Goal: Information Seeking & Learning: Find contact information

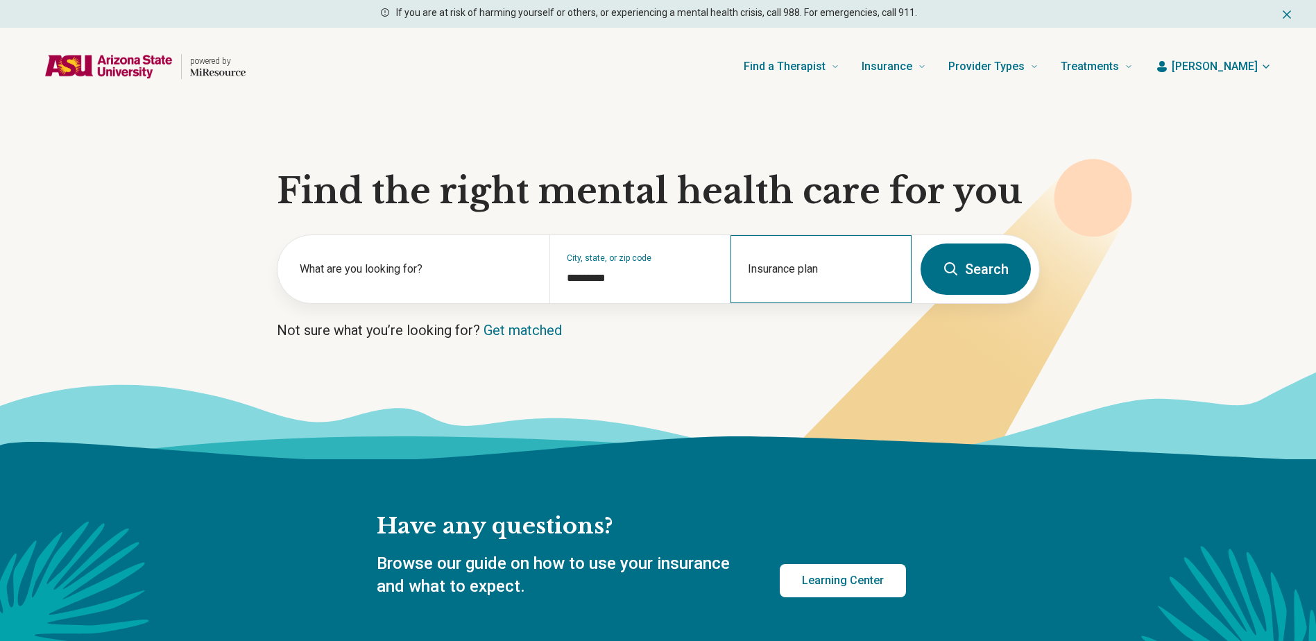
click at [787, 264] on div "Insurance plan" at bounding box center [820, 269] width 181 height 68
type input "*****"
click at [784, 330] on div "Optum" at bounding box center [781, 329] width 98 height 28
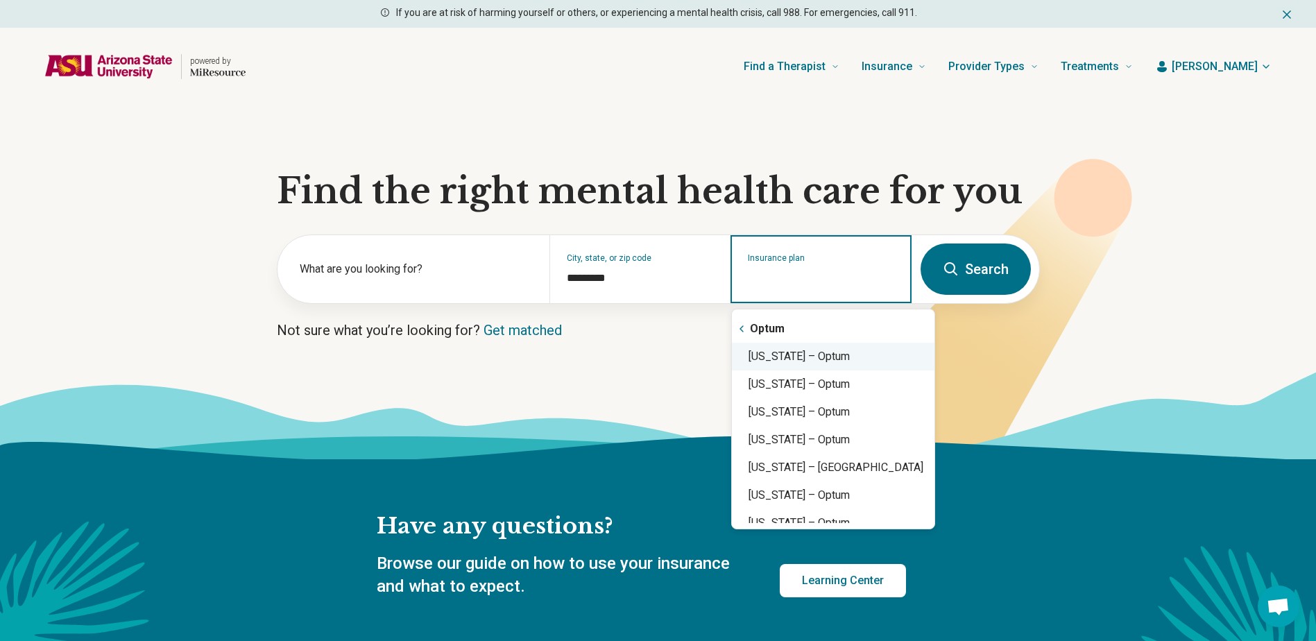
click at [825, 360] on div "[US_STATE] – Optum" at bounding box center [833, 357] width 203 height 28
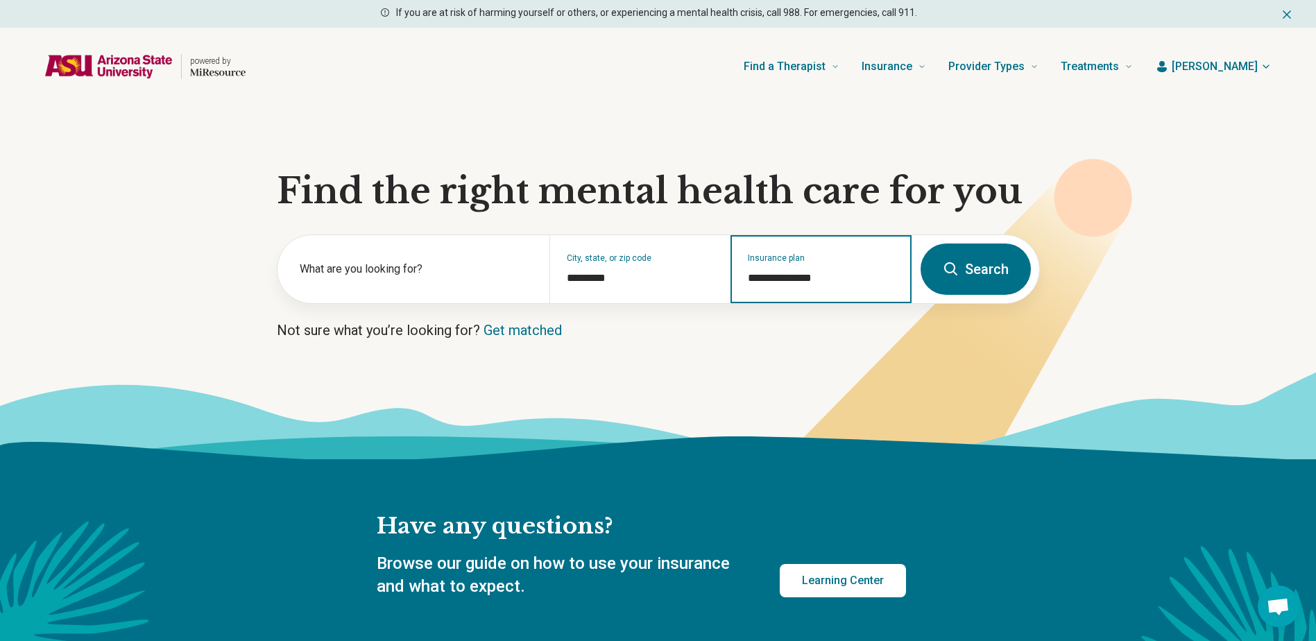
type input "**********"
click at [990, 266] on button "Search" at bounding box center [975, 268] width 110 height 51
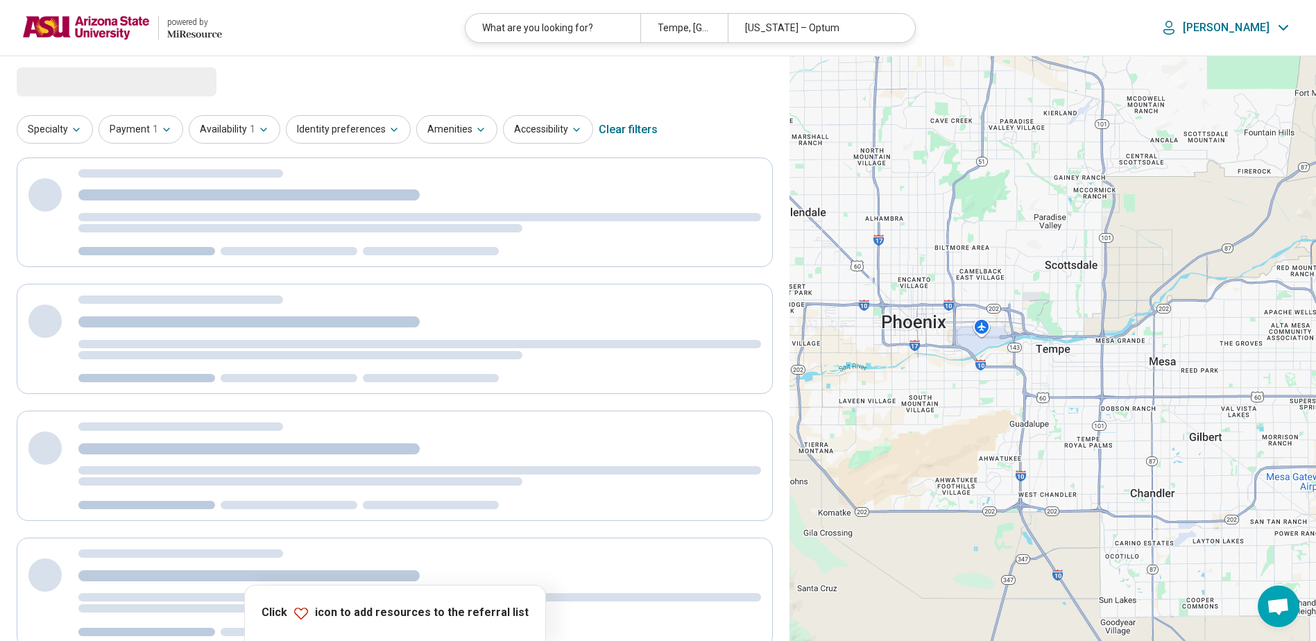
select select "***"
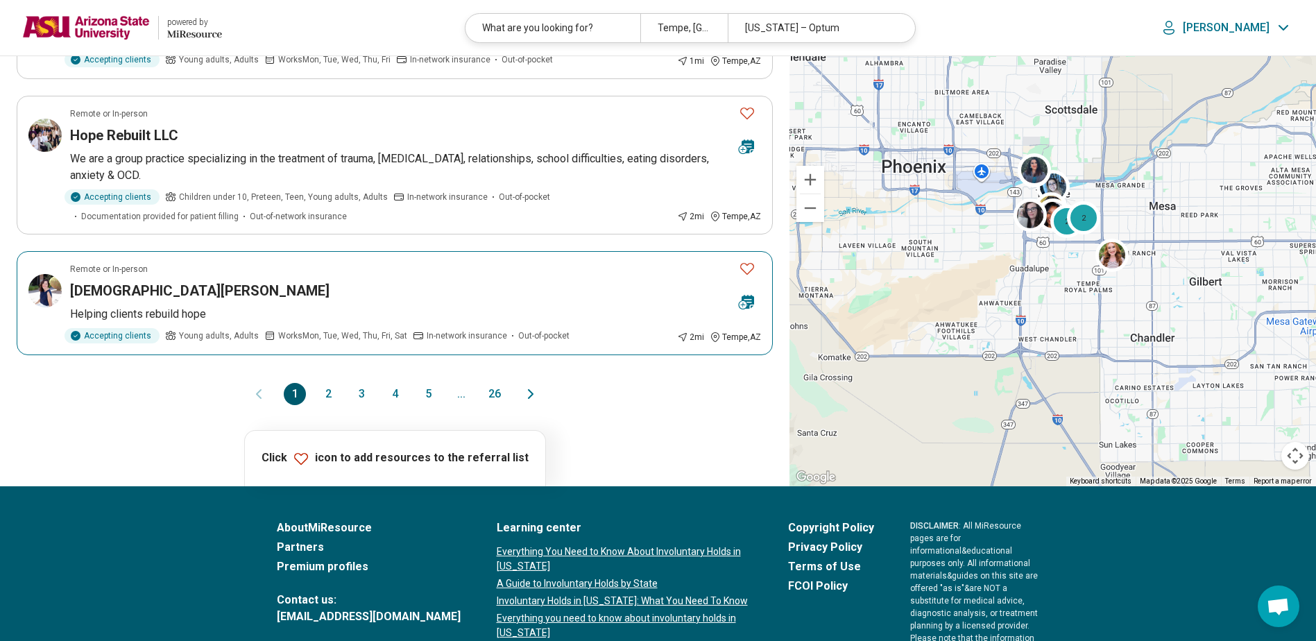
scroll to position [1179, 0]
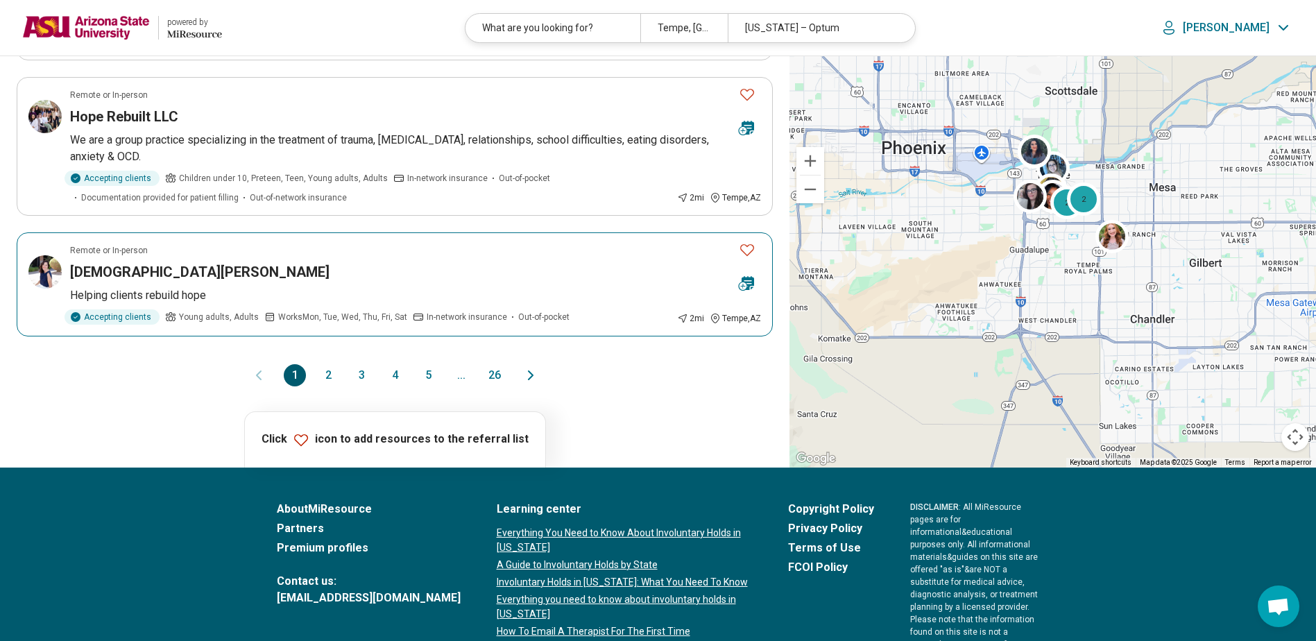
click at [335, 262] on div "Kristen Zollars" at bounding box center [398, 271] width 657 height 19
click at [328, 375] on button "2" at bounding box center [328, 375] width 22 height 22
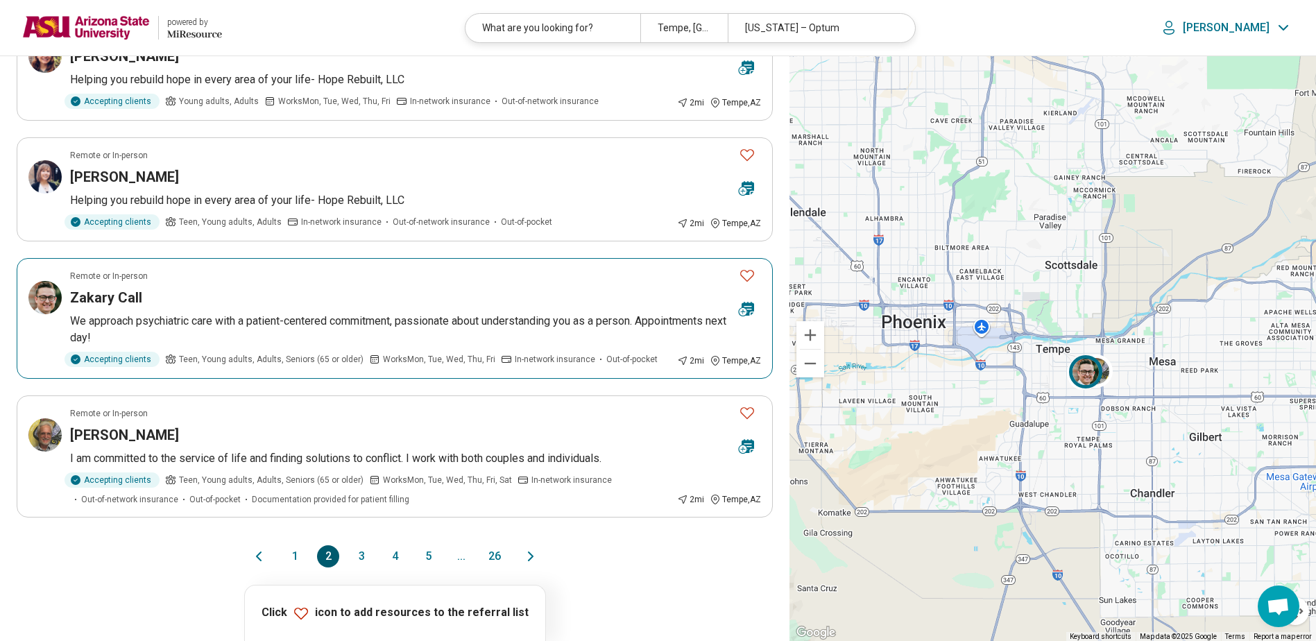
scroll to position [902, 0]
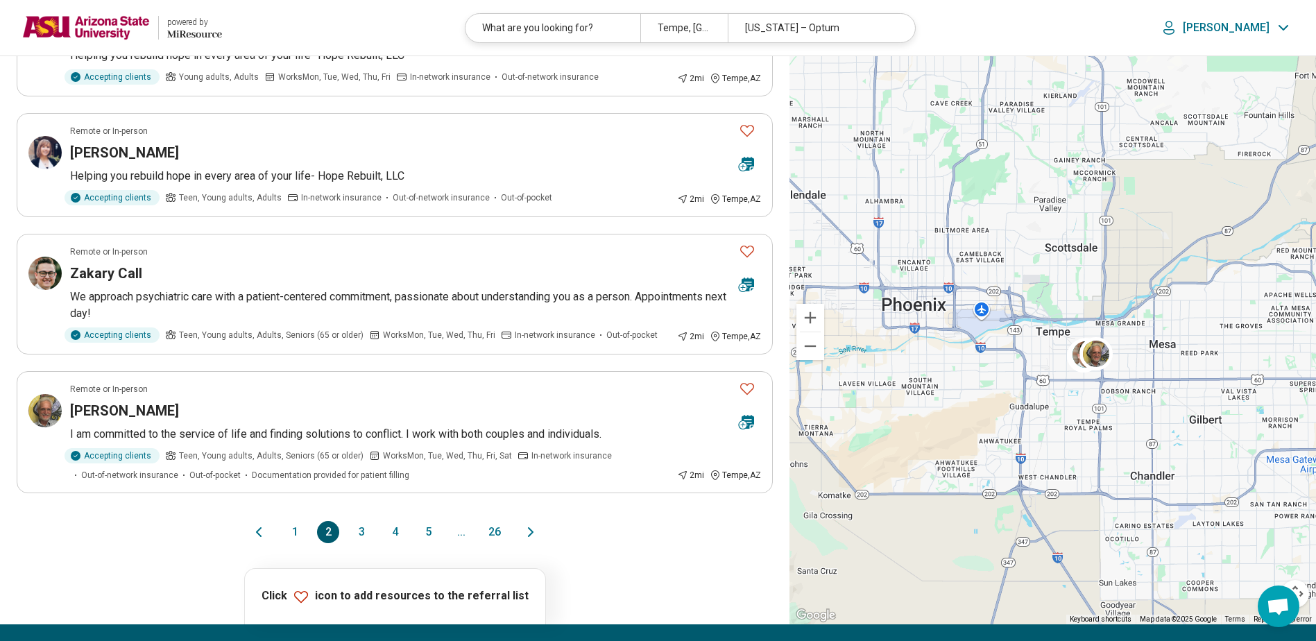
click at [360, 534] on button "3" at bounding box center [361, 532] width 22 height 22
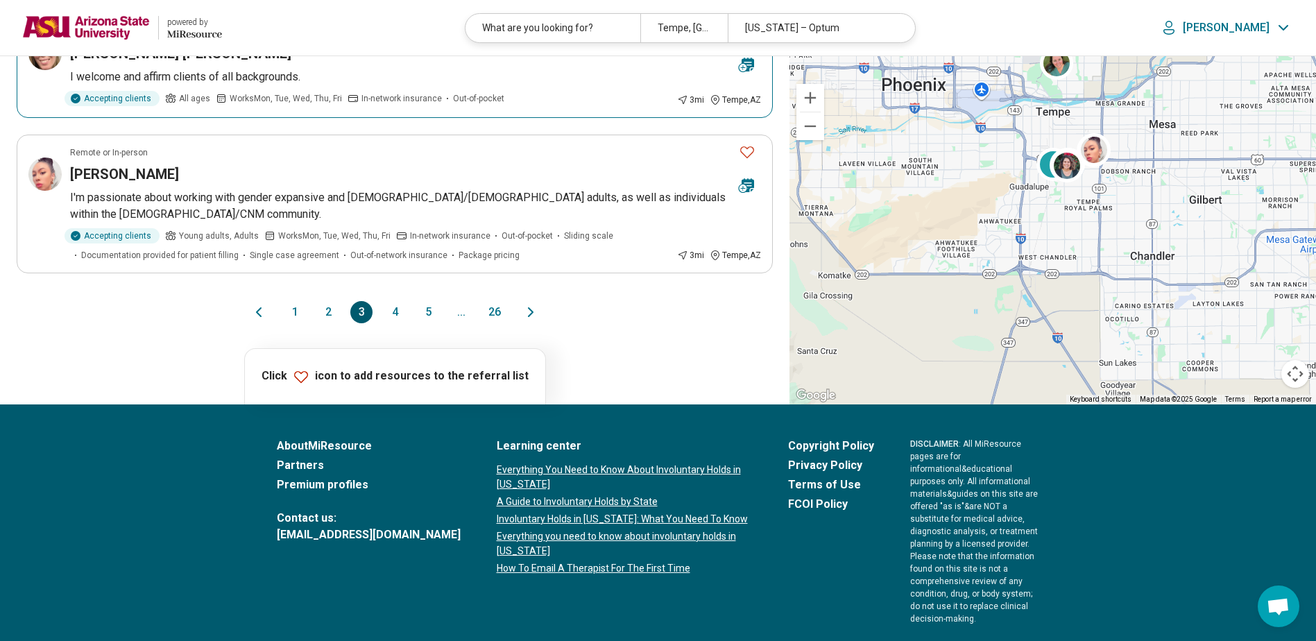
scroll to position [1248, 0]
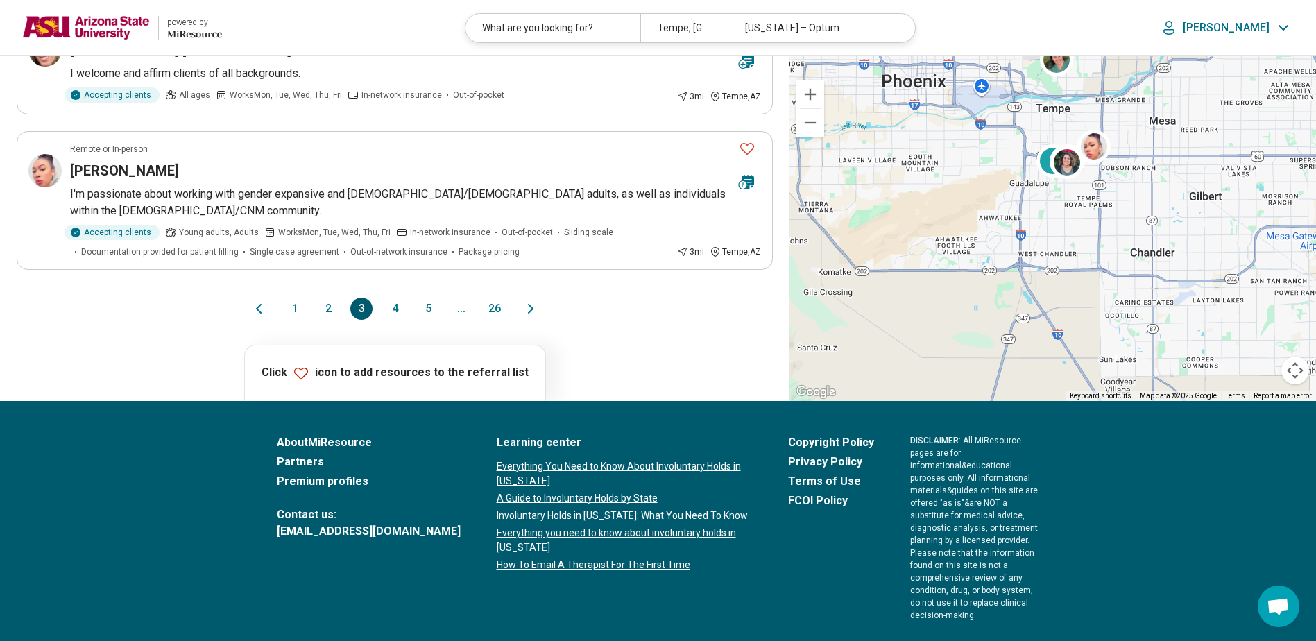
click at [296, 320] on button "1" at bounding box center [295, 309] width 22 height 22
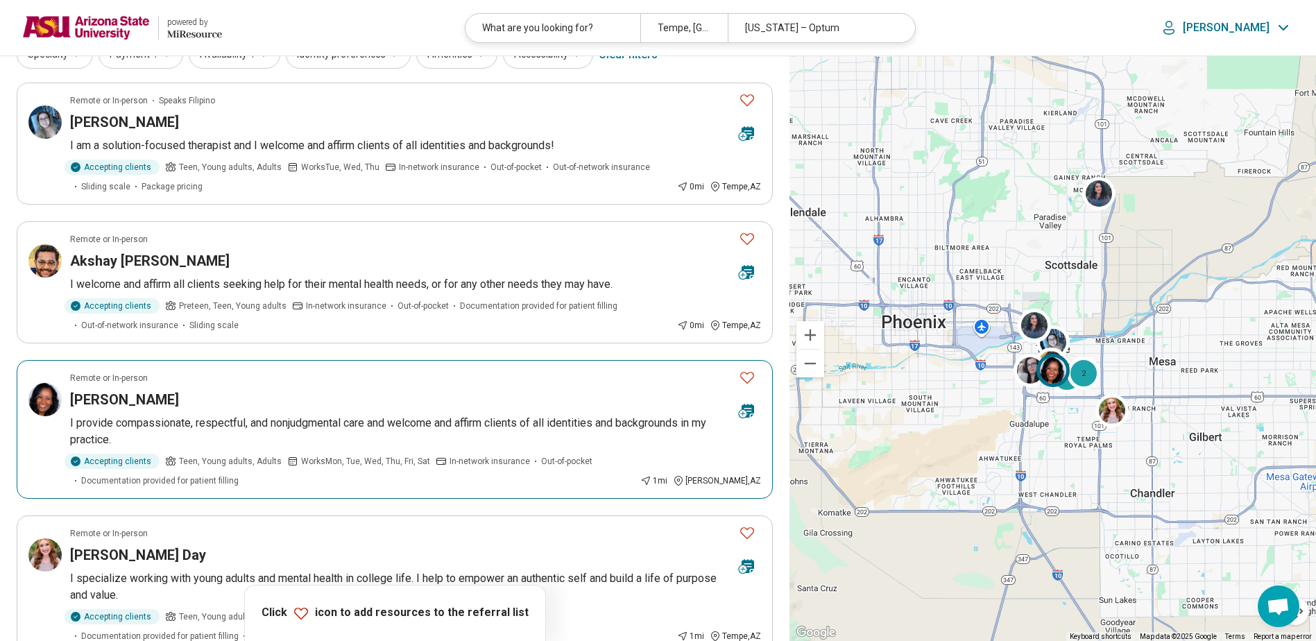
scroll to position [0, 0]
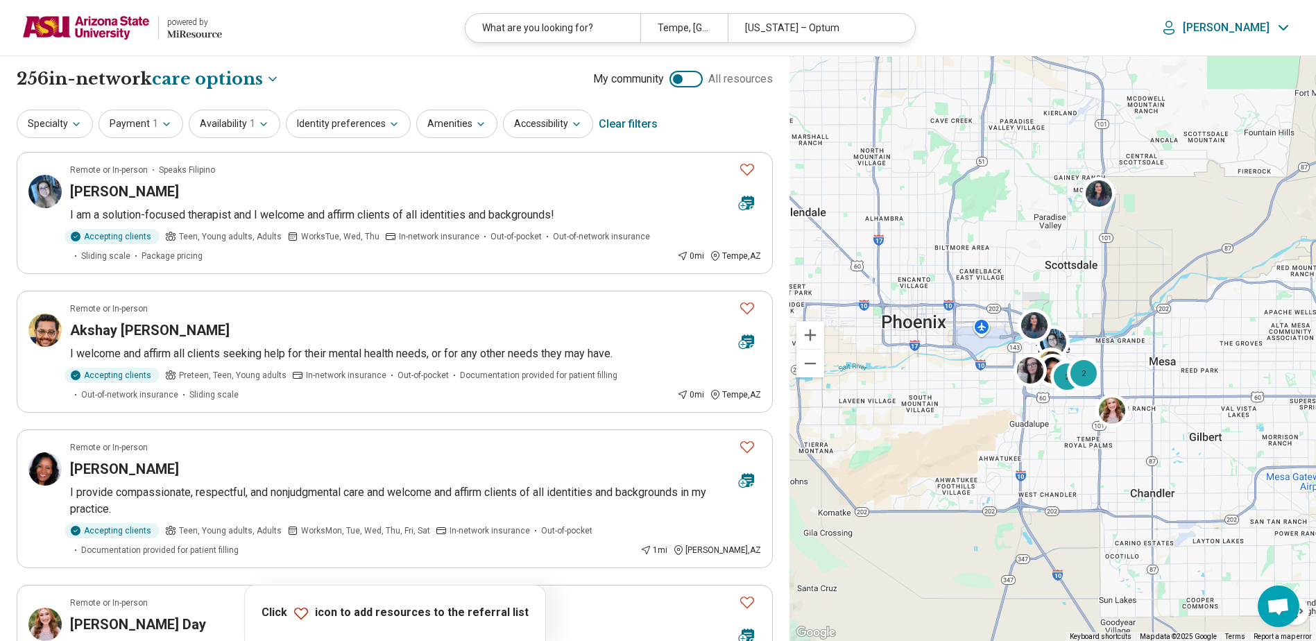
click at [373, 47] on header "powered by Miresource logo What are you looking for? Tempe, AZ Arizona – Optum …" at bounding box center [658, 28] width 1316 height 56
click at [350, 74] on div "**********" at bounding box center [395, 79] width 756 height 24
click at [308, 180] on article "Remote or In-person Speaks Filipino Abbey Viado I am a solution-focused therapi…" at bounding box center [395, 213] width 756 height 122
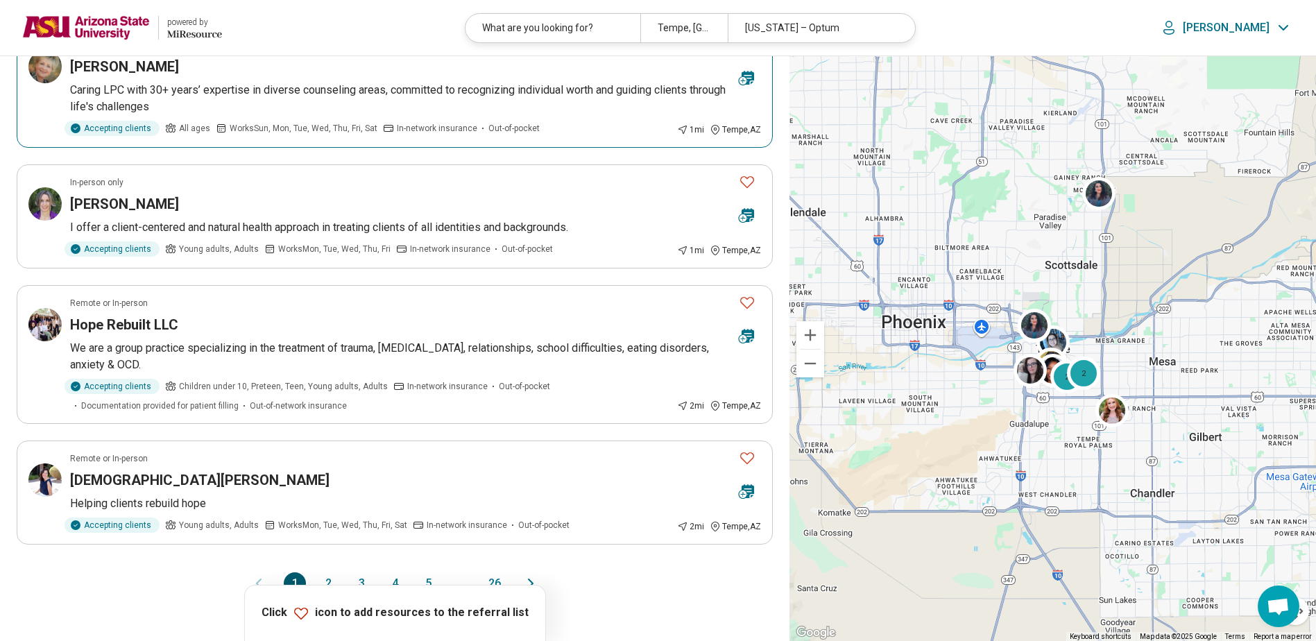
scroll to position [1110, 0]
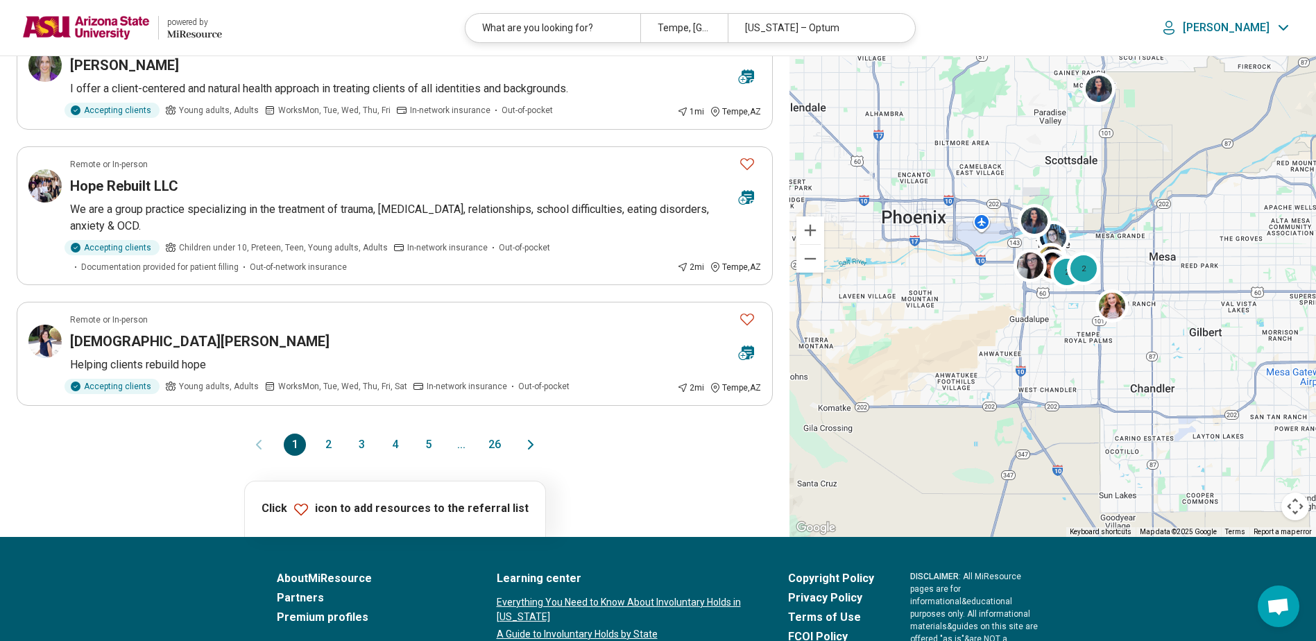
click at [325, 447] on button "2" at bounding box center [328, 444] width 22 height 22
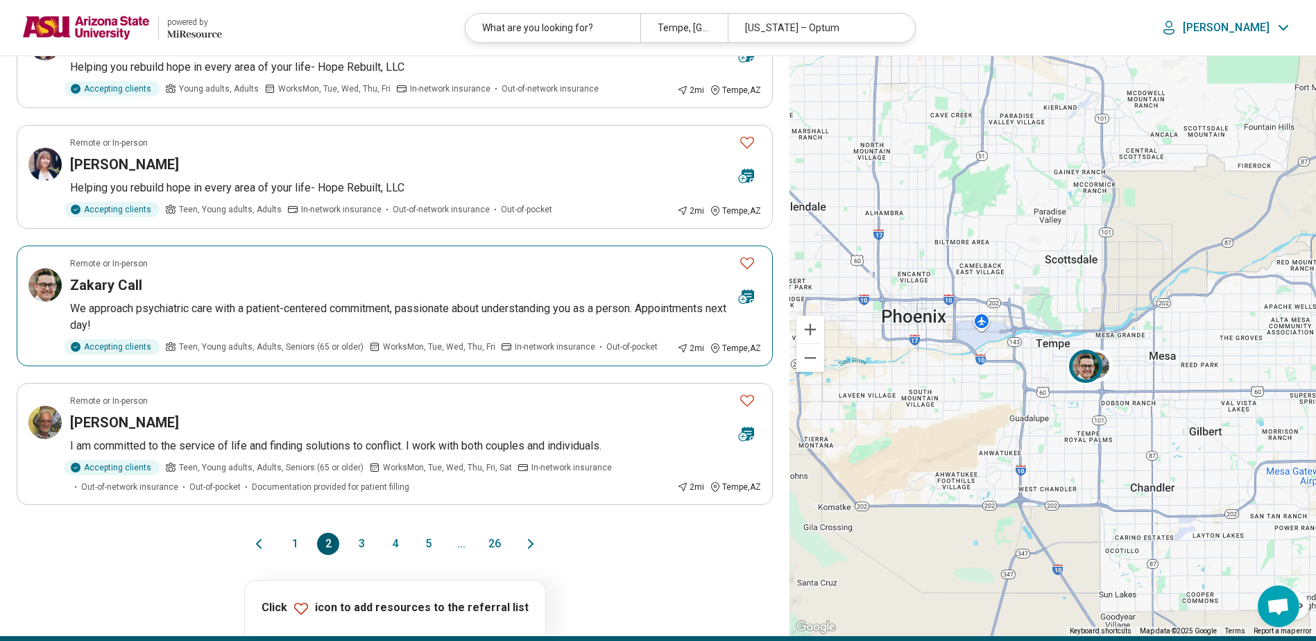
scroll to position [902, 0]
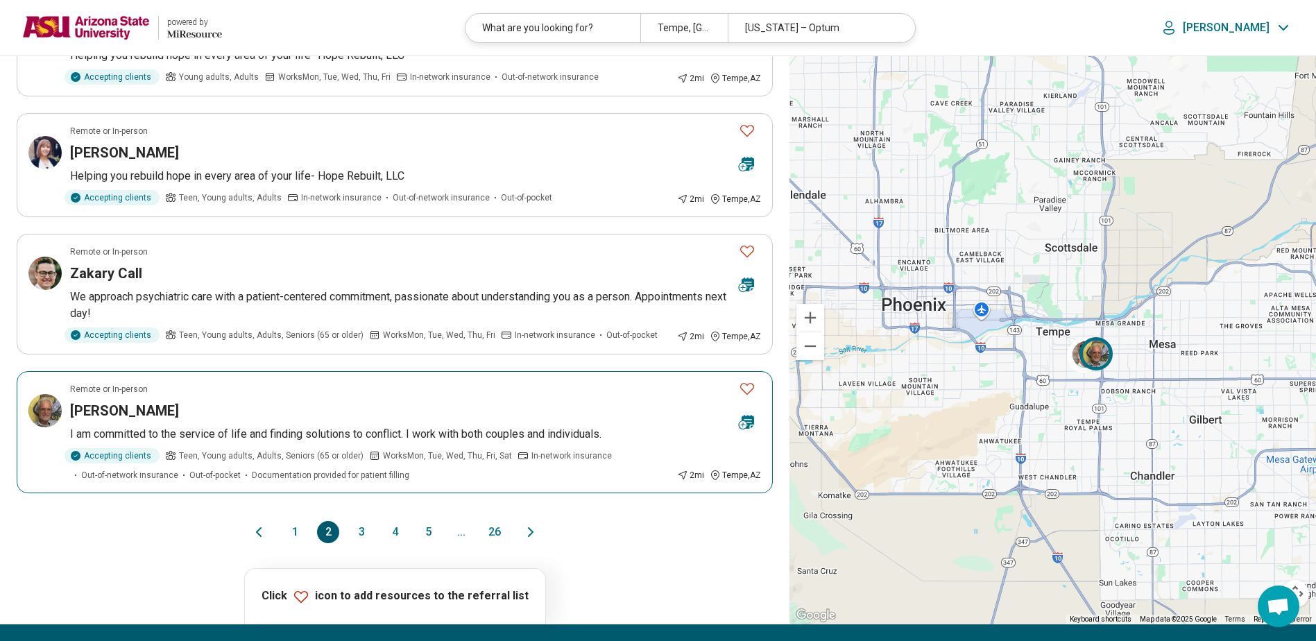
click at [363, 402] on div "[PERSON_NAME]" at bounding box center [398, 410] width 657 height 19
click at [296, 533] on button "1" at bounding box center [295, 532] width 22 height 22
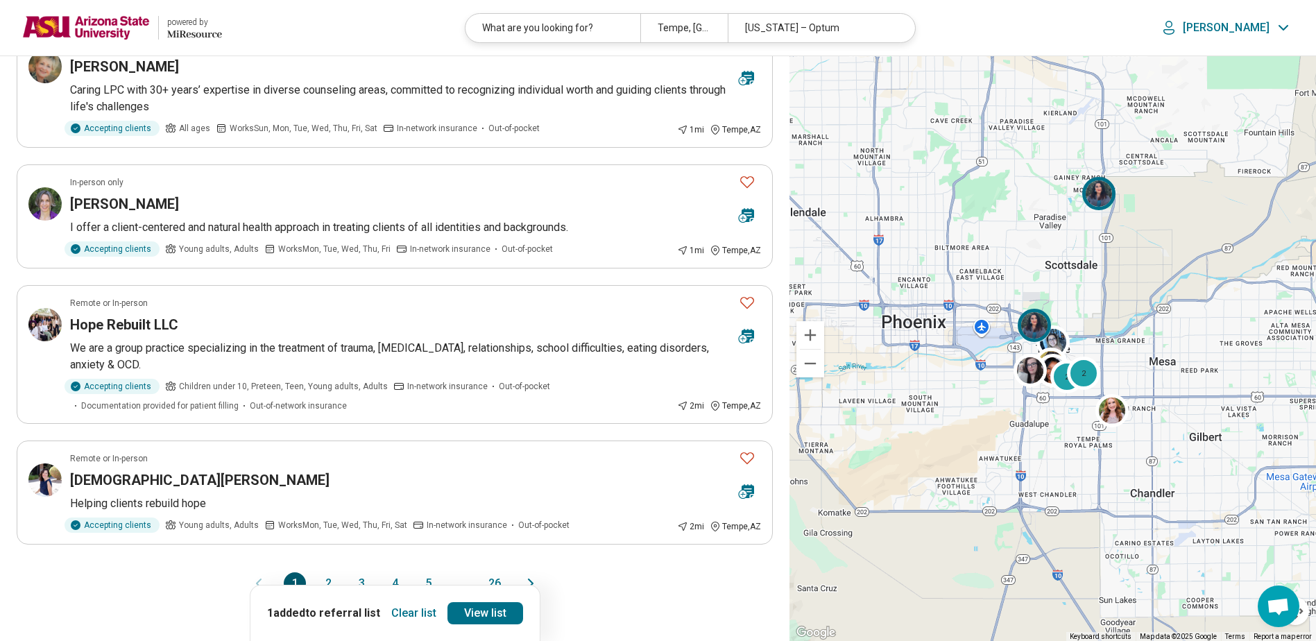
scroll to position [1110, 0]
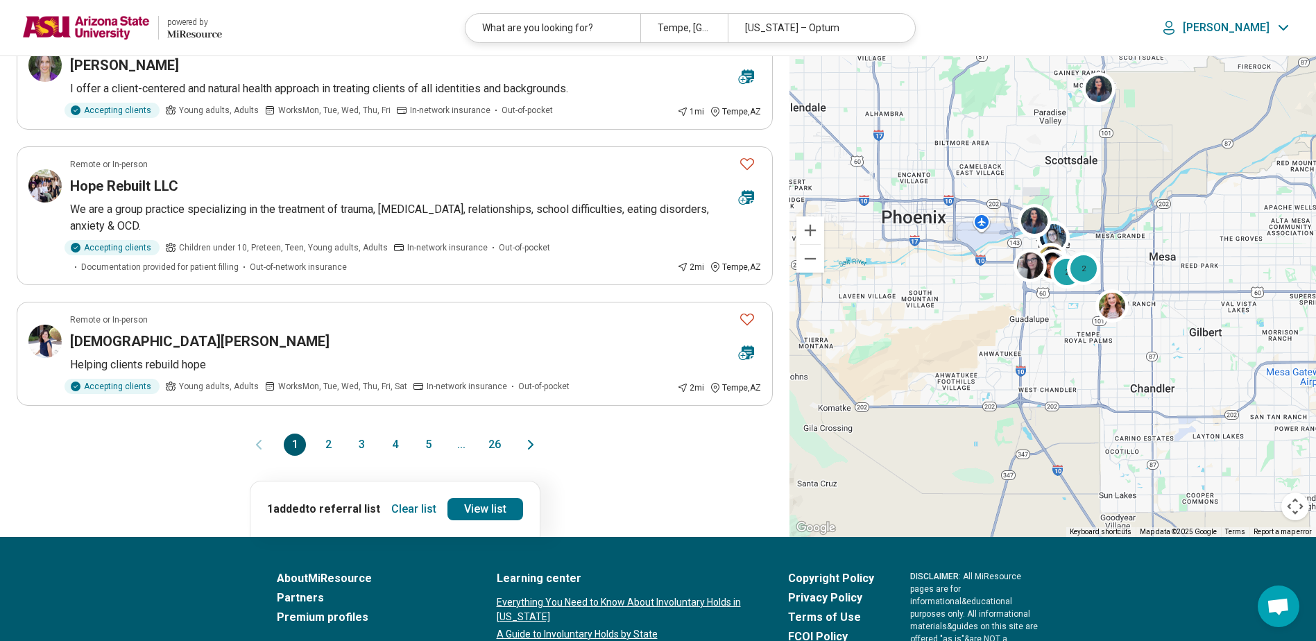
click at [292, 439] on button "1" at bounding box center [295, 444] width 22 height 22
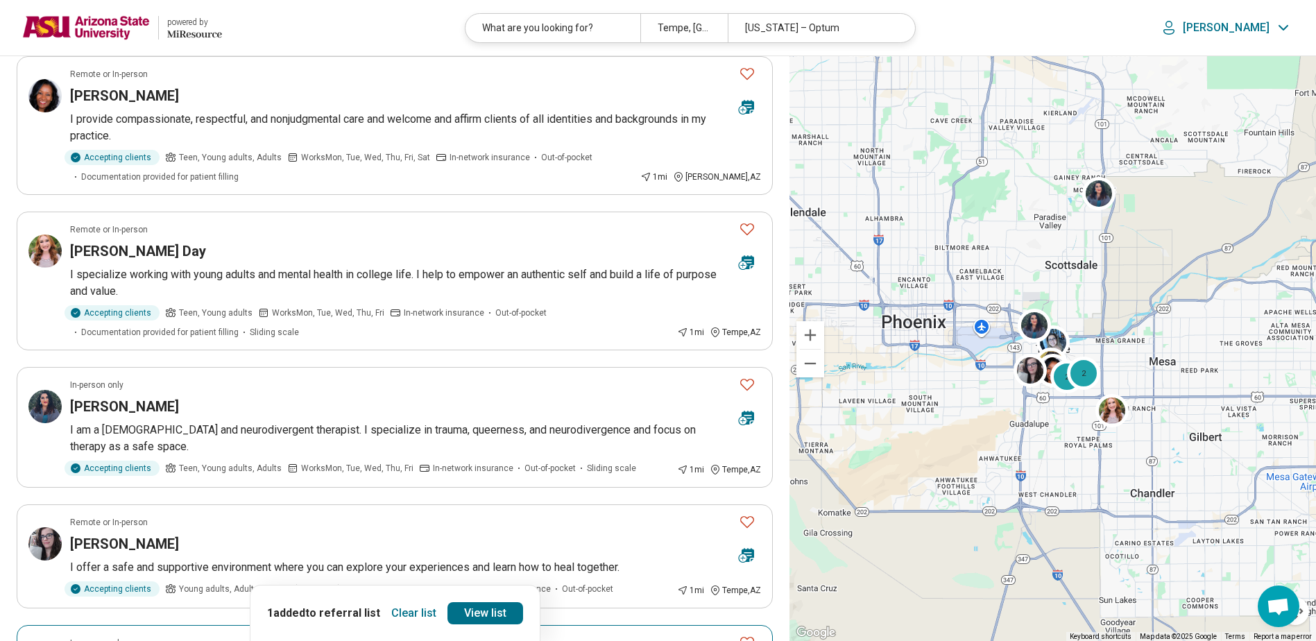
scroll to position [277, 0]
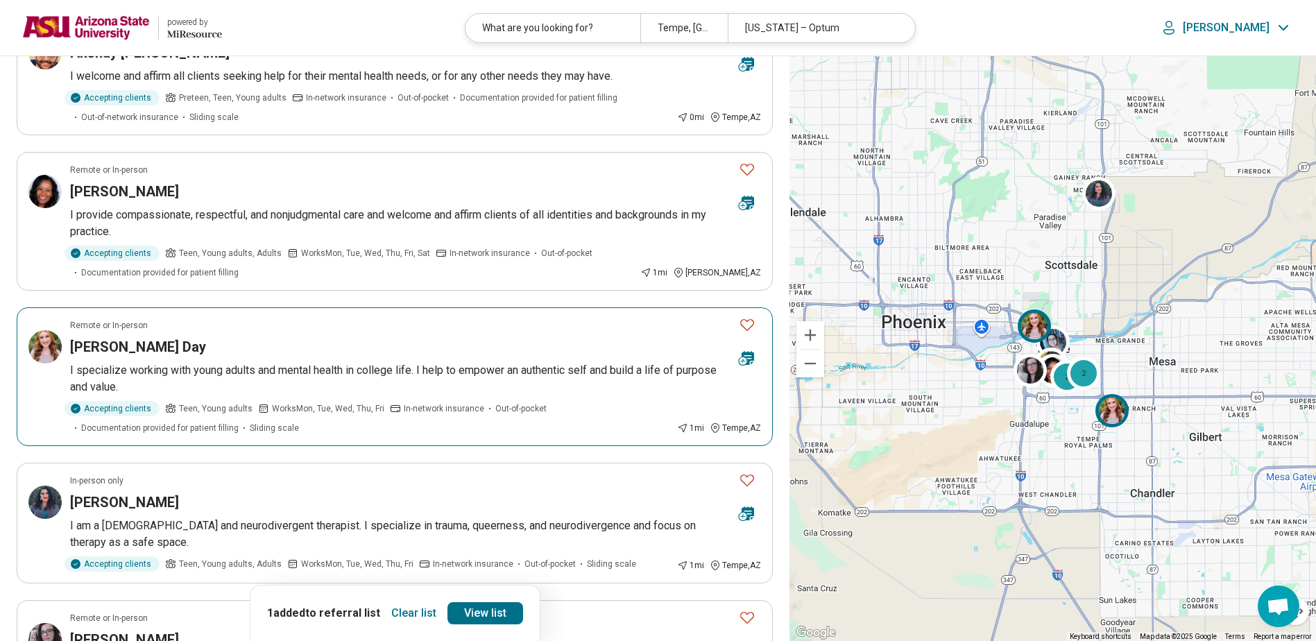
click at [325, 323] on div "Remote or In-person" at bounding box center [398, 325] width 657 height 12
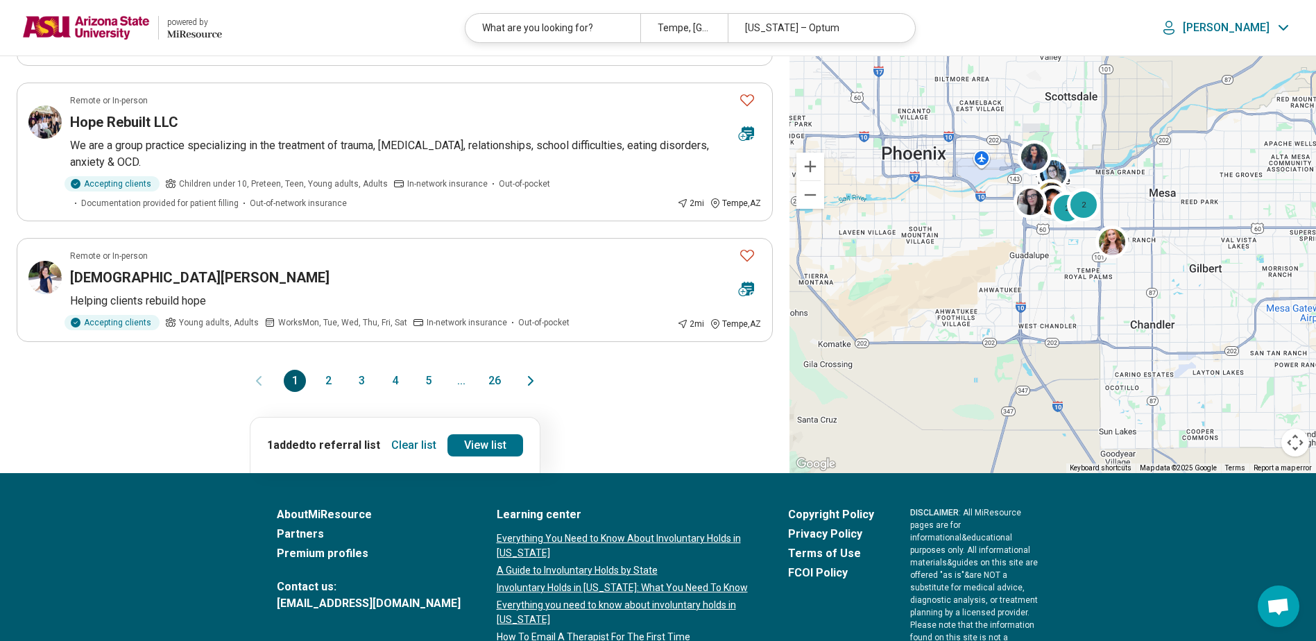
scroll to position [1179, 0]
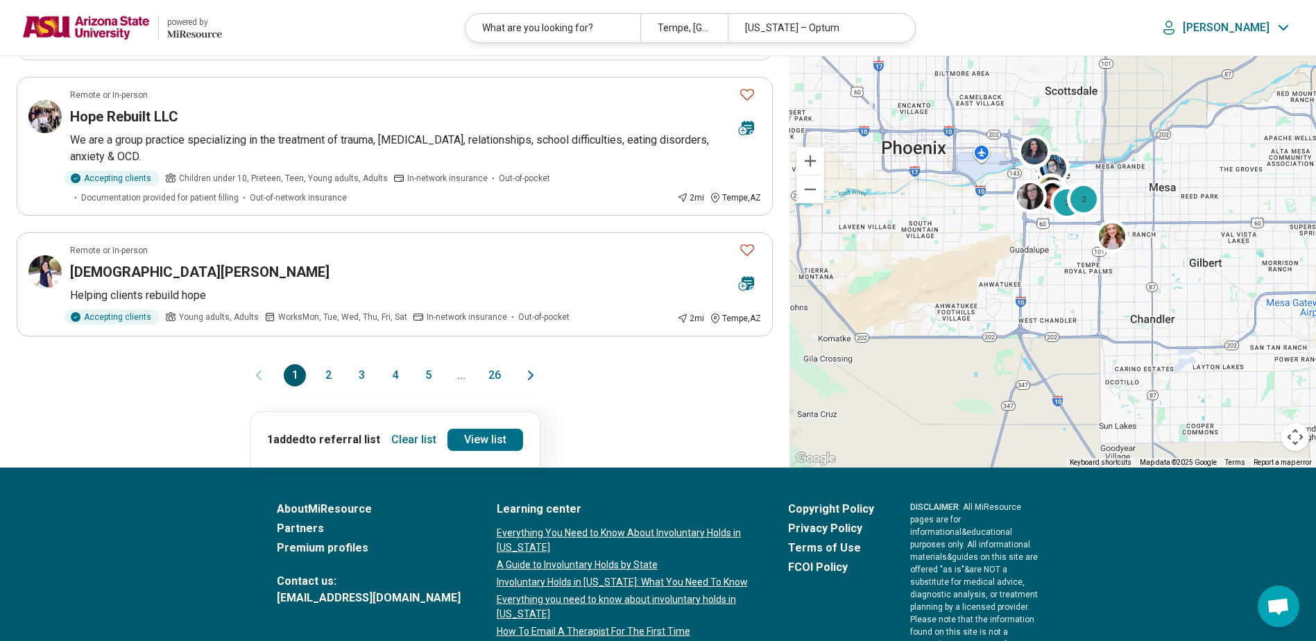
click at [329, 378] on button "2" at bounding box center [328, 375] width 22 height 22
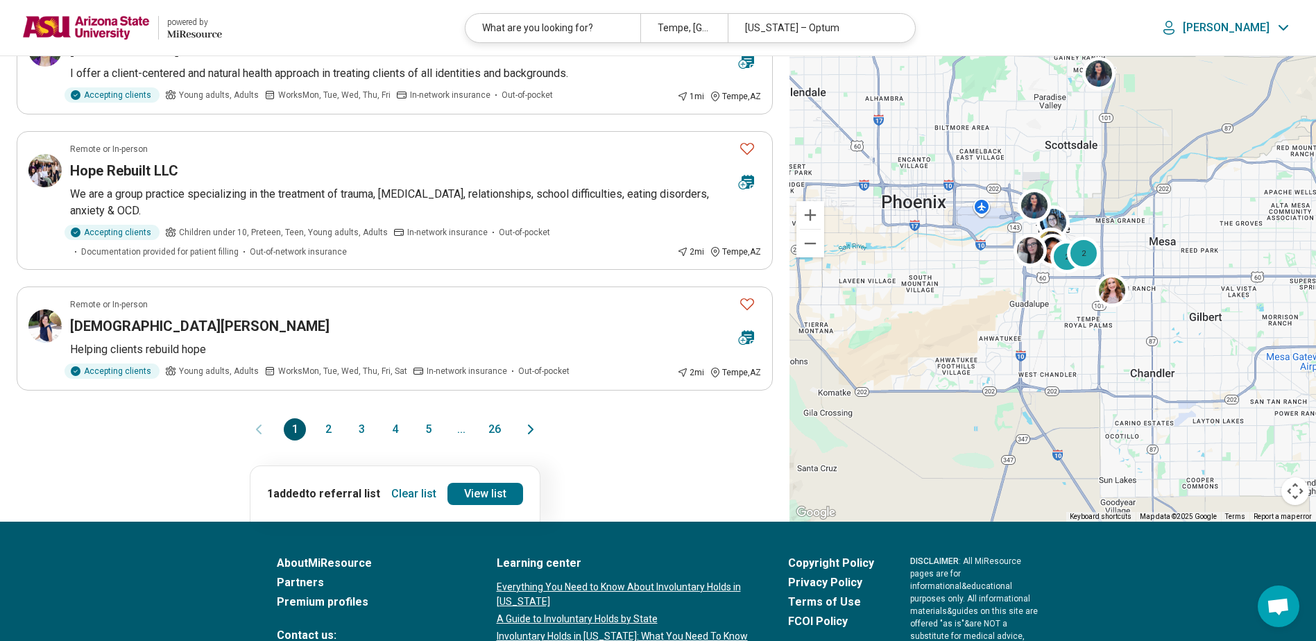
scroll to position [0, 0]
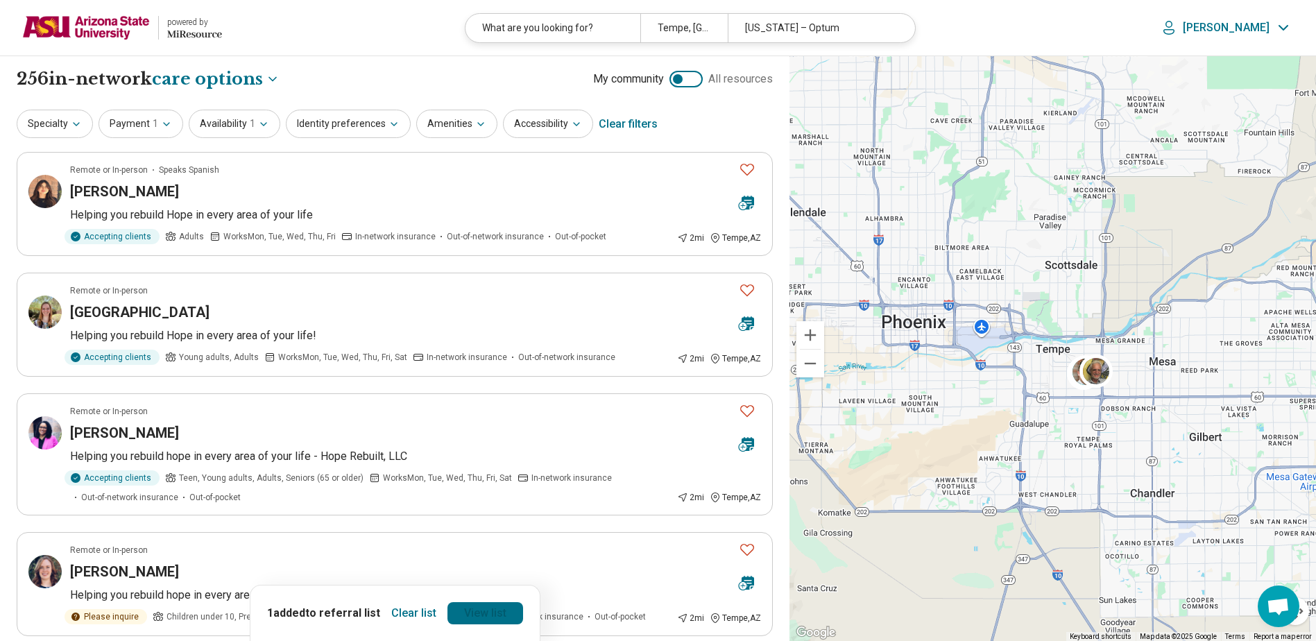
click at [497, 611] on link "View list" at bounding box center [485, 613] width 76 height 22
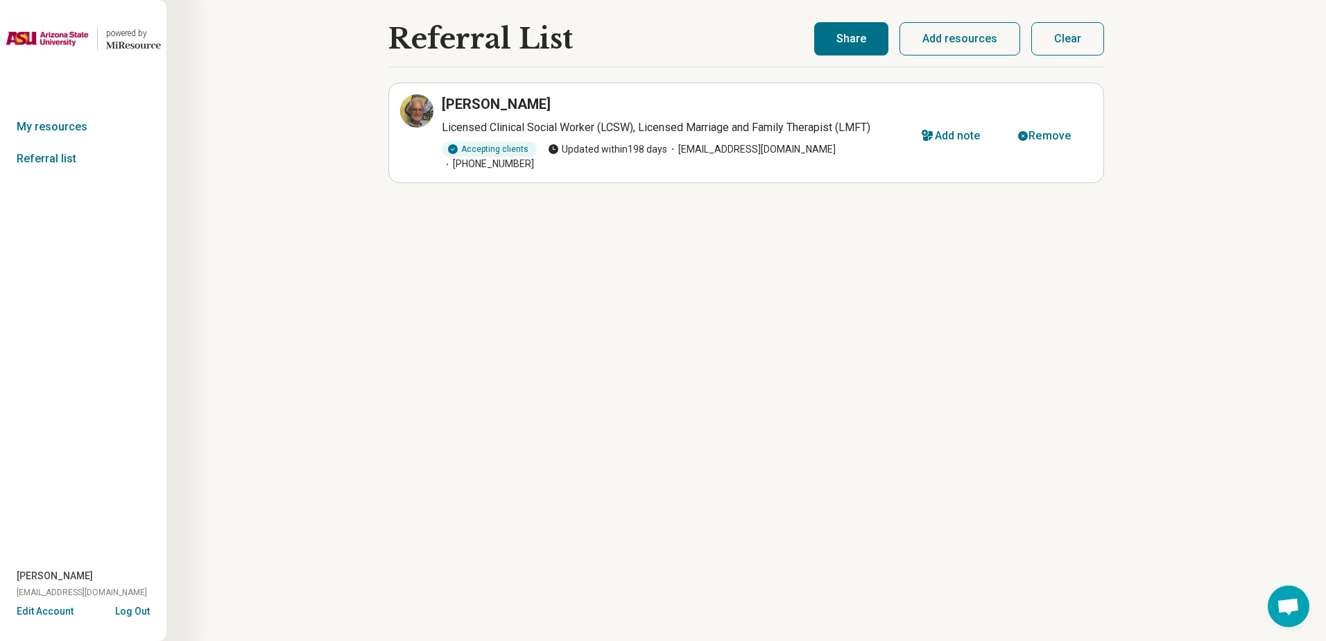
click at [847, 35] on button "Share" at bounding box center [851, 38] width 74 height 33
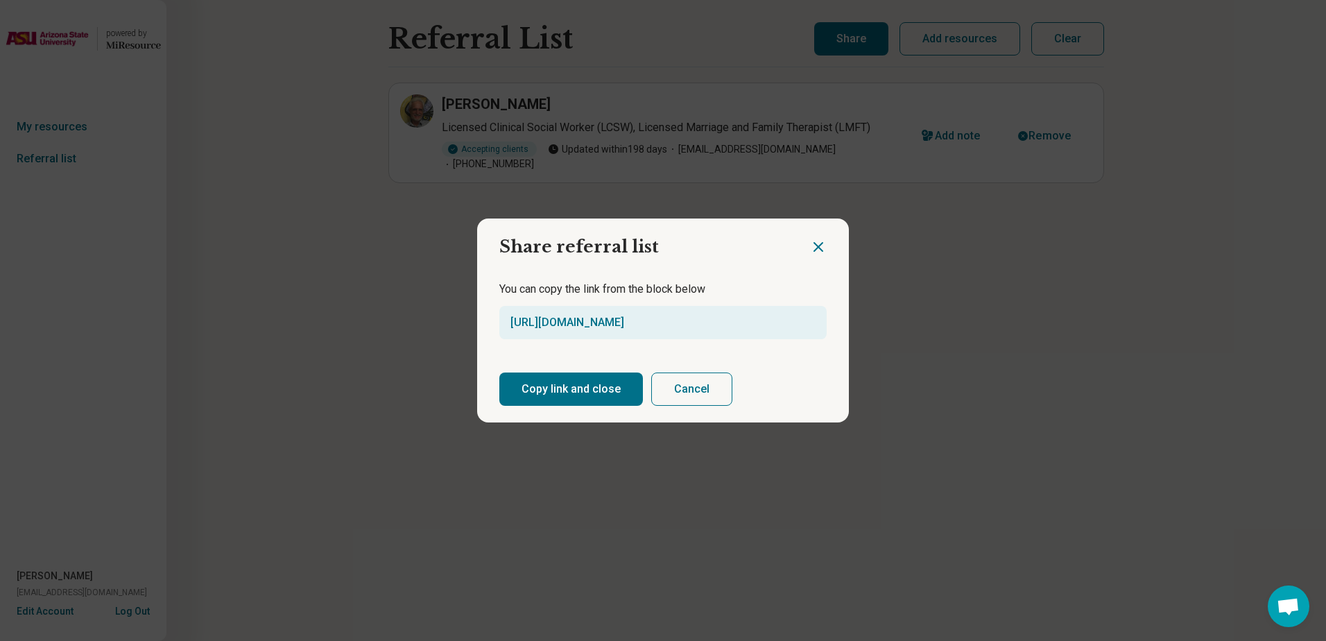
click at [585, 381] on button "Copy link and close" at bounding box center [571, 388] width 144 height 33
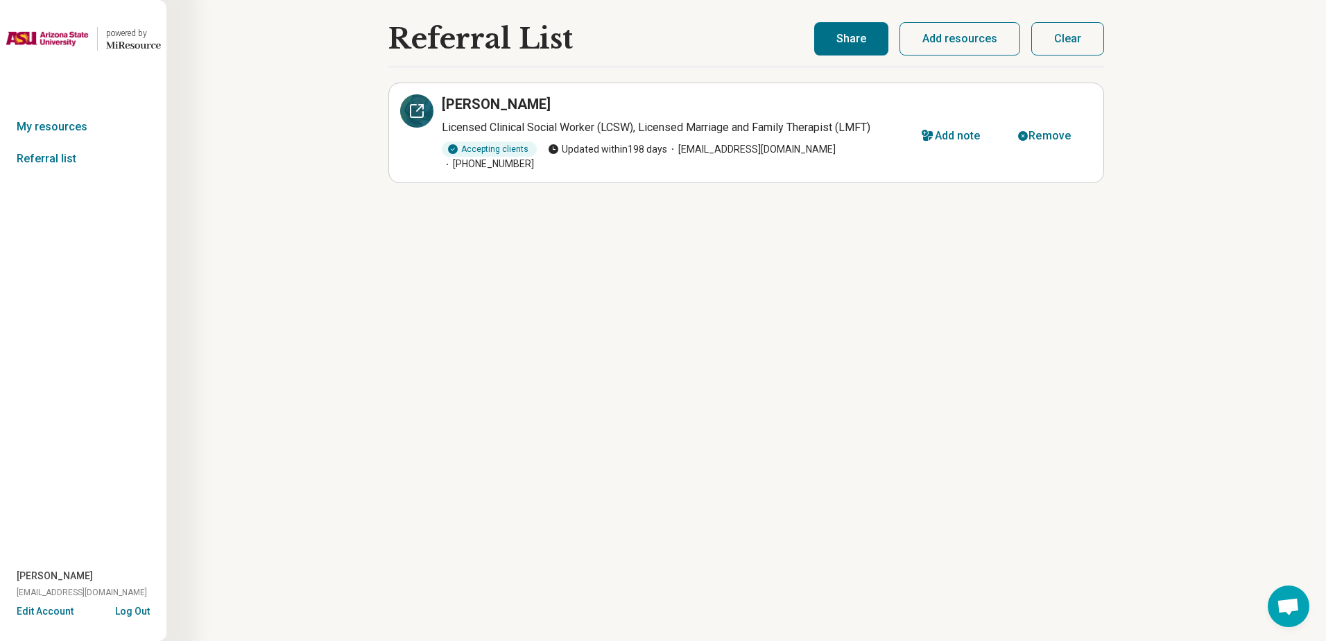
click at [404, 106] on div at bounding box center [416, 110] width 33 height 33
click at [53, 40] on img at bounding box center [47, 38] width 83 height 33
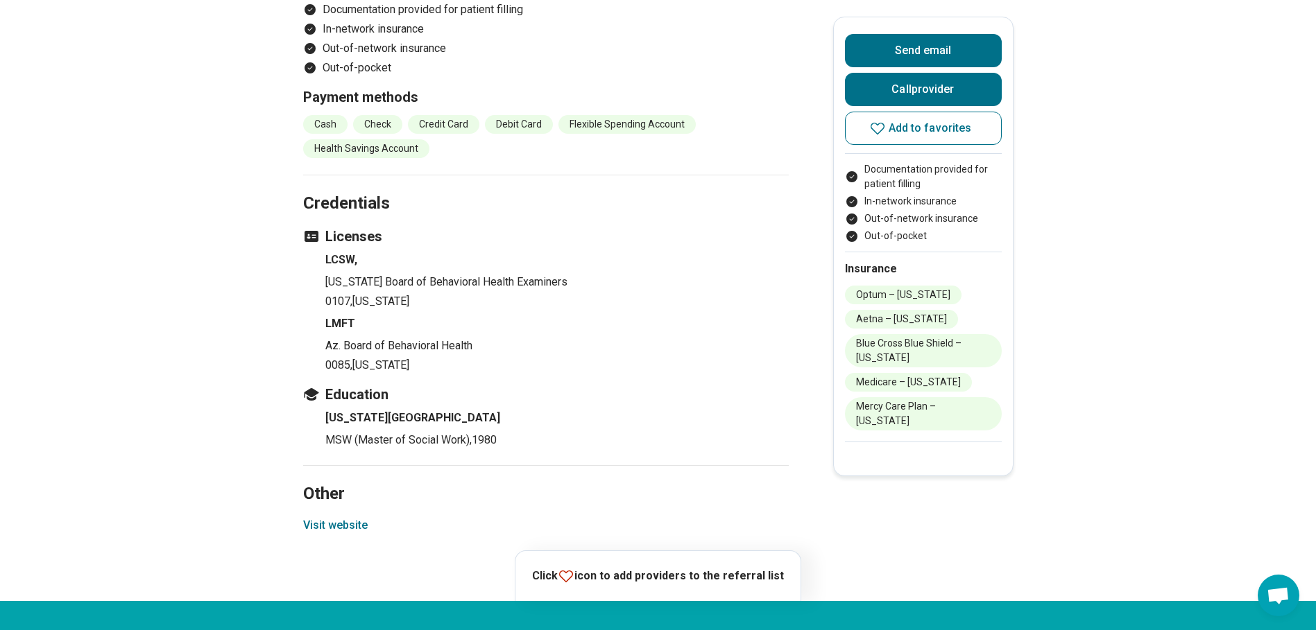
scroll to position [1595, 0]
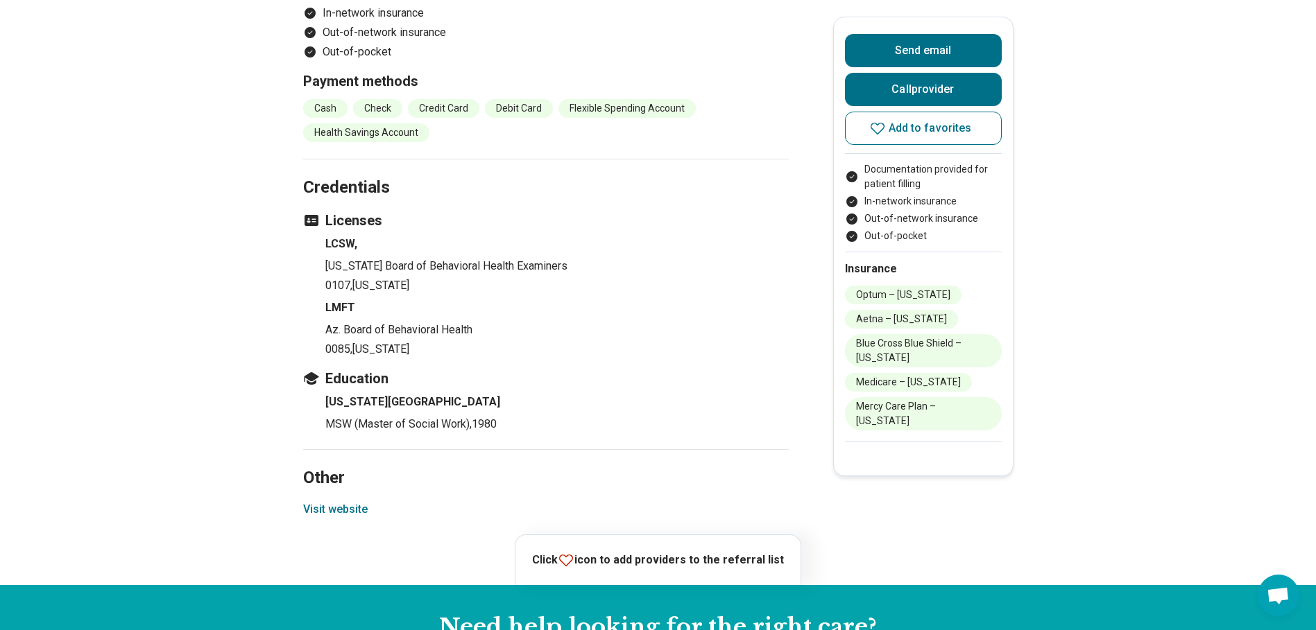
click at [361, 501] on button "Visit website" at bounding box center [335, 509] width 64 height 17
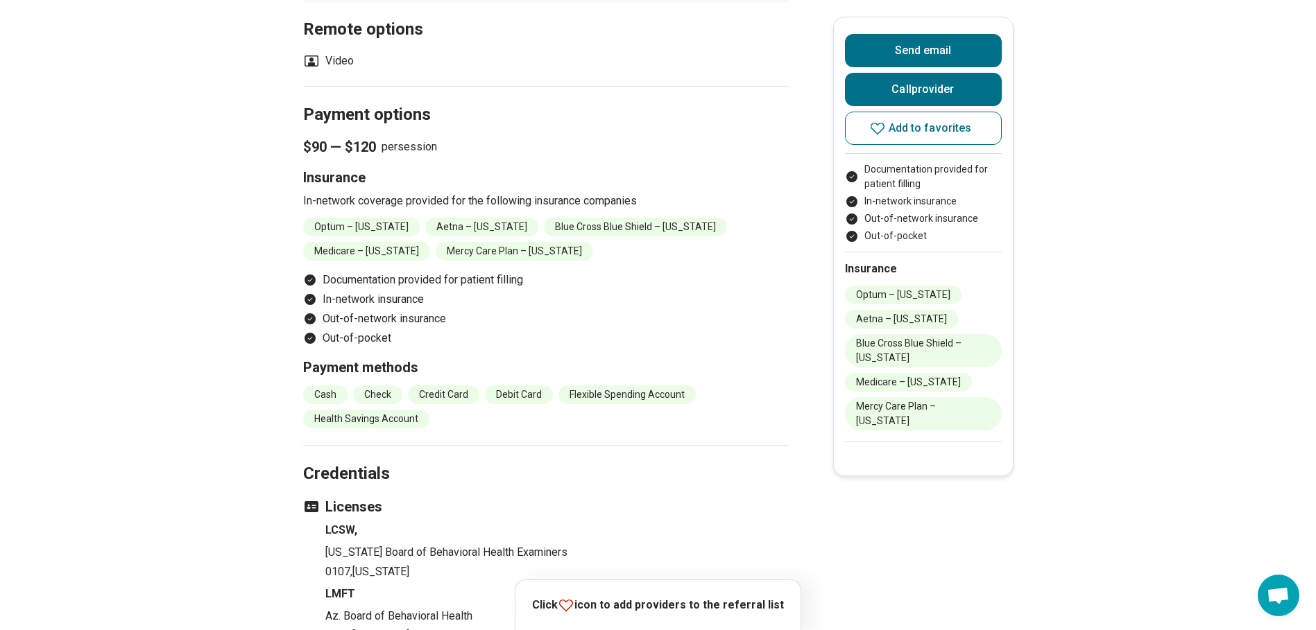
scroll to position [1456, 0]
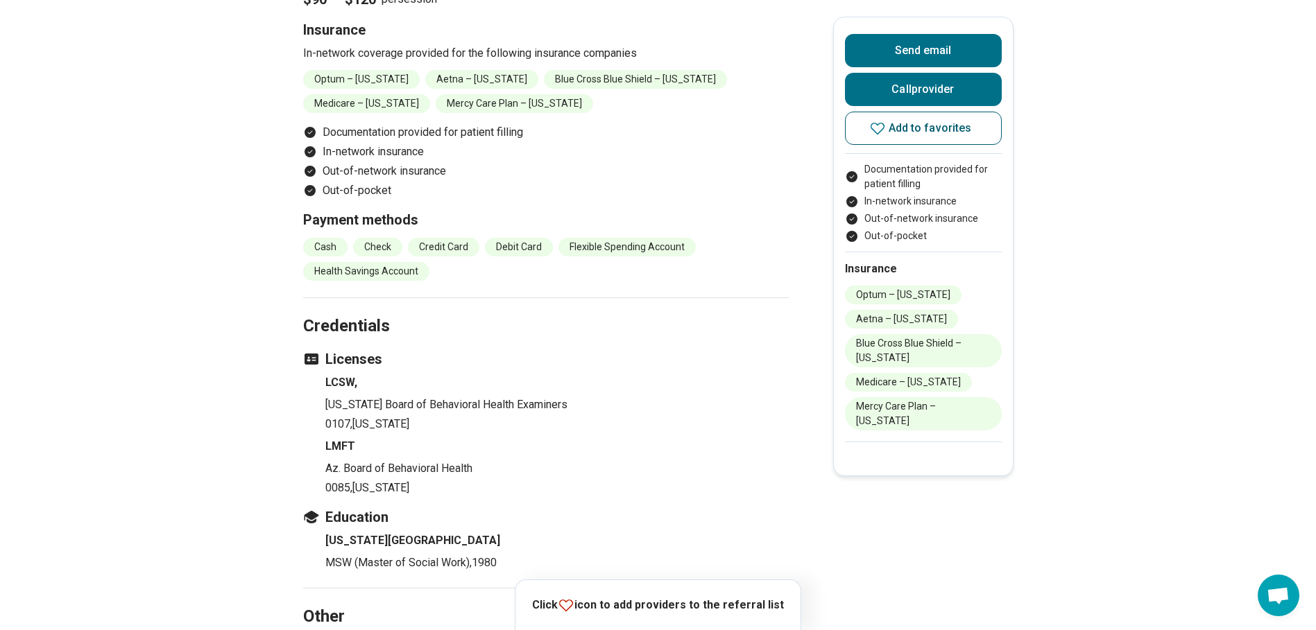
click at [884, 125] on icon at bounding box center [877, 129] width 14 height 12
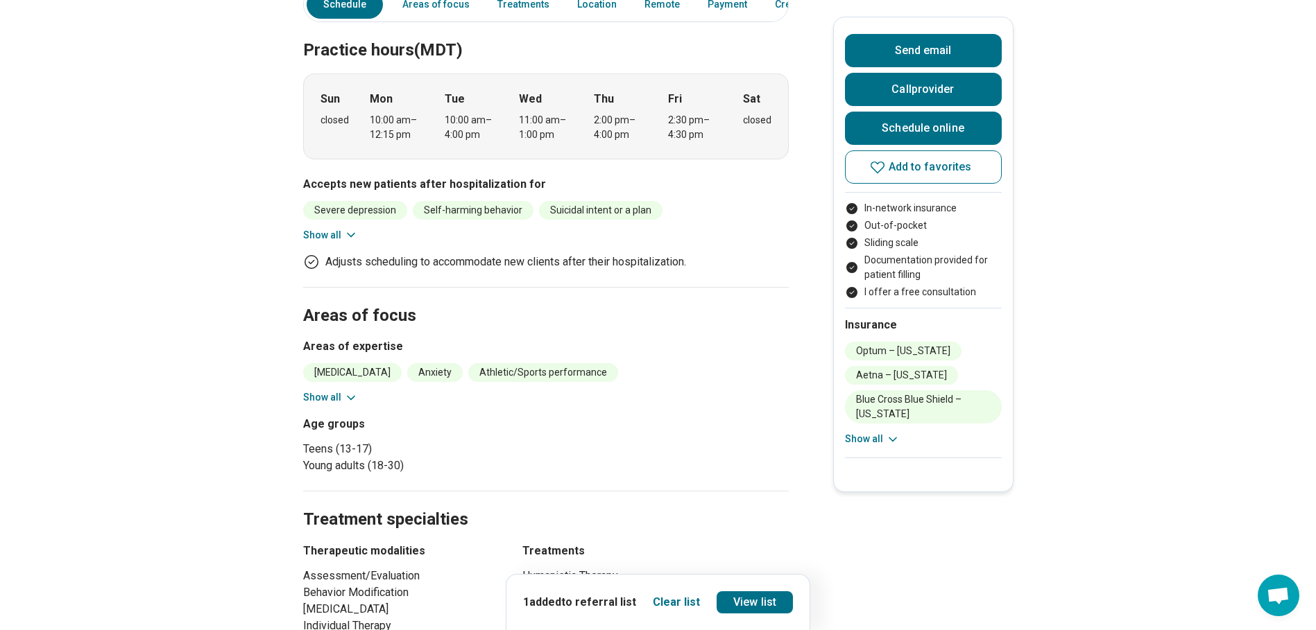
scroll to position [139, 0]
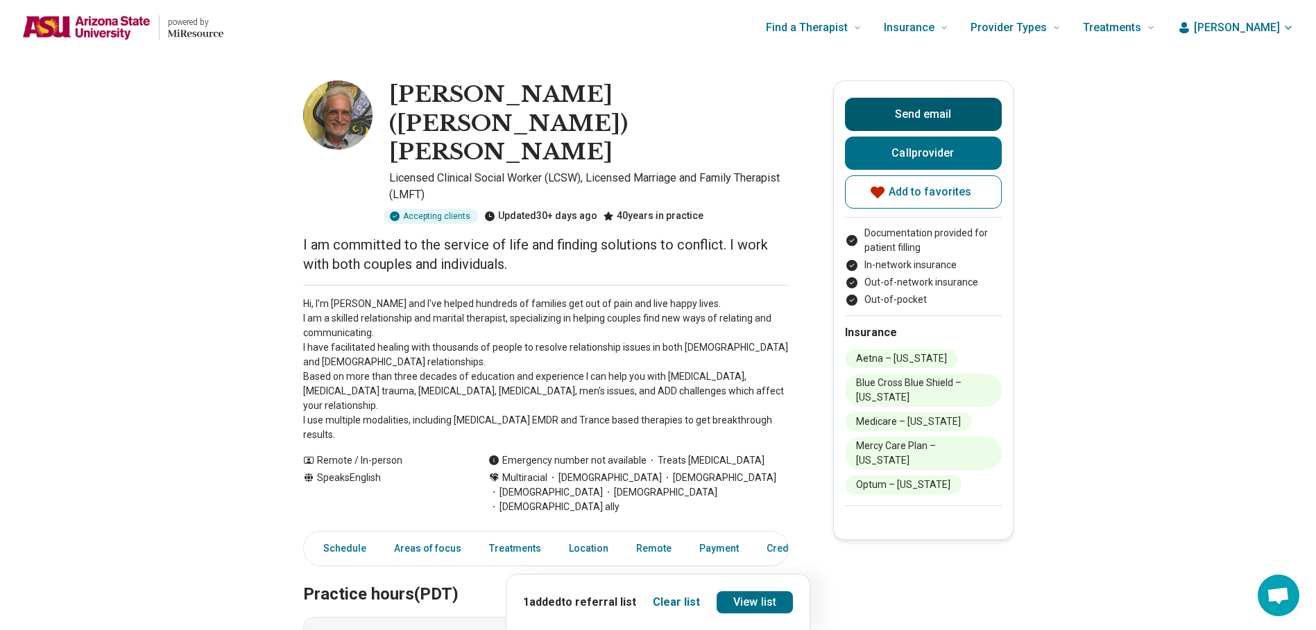
click at [953, 114] on button "Send email" at bounding box center [923, 114] width 157 height 33
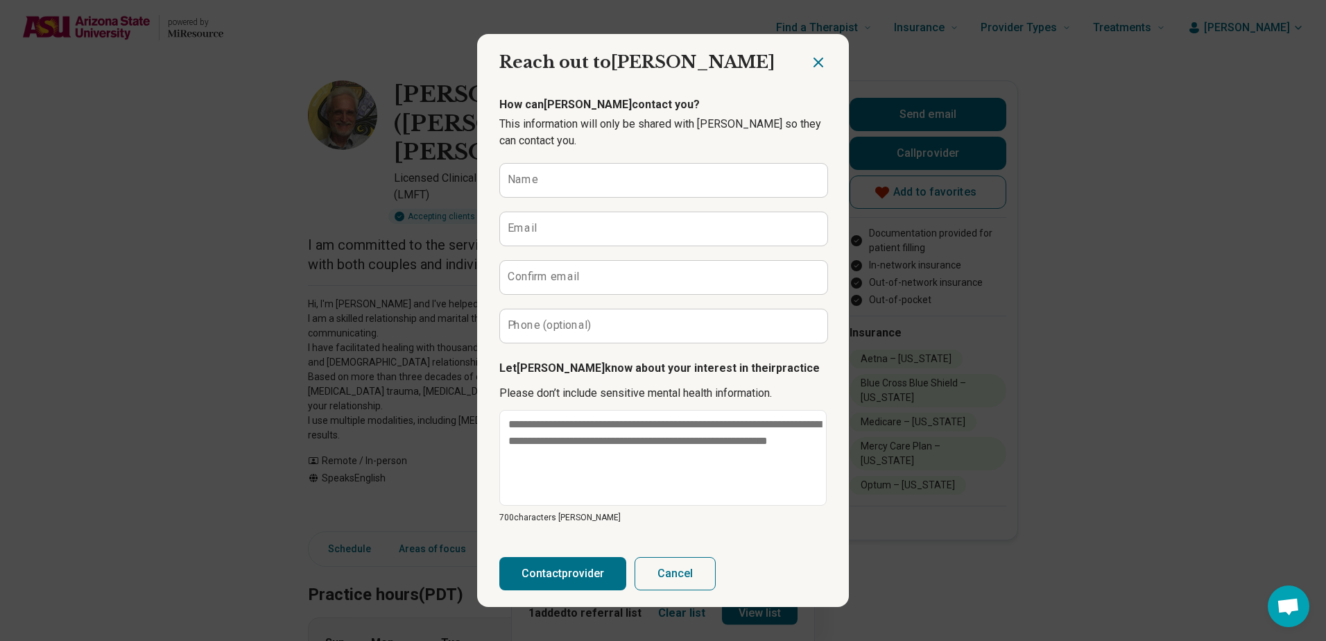
click at [811, 61] on icon "Close dialog" at bounding box center [818, 62] width 17 height 17
